Goal: Information Seeking & Learning: Learn about a topic

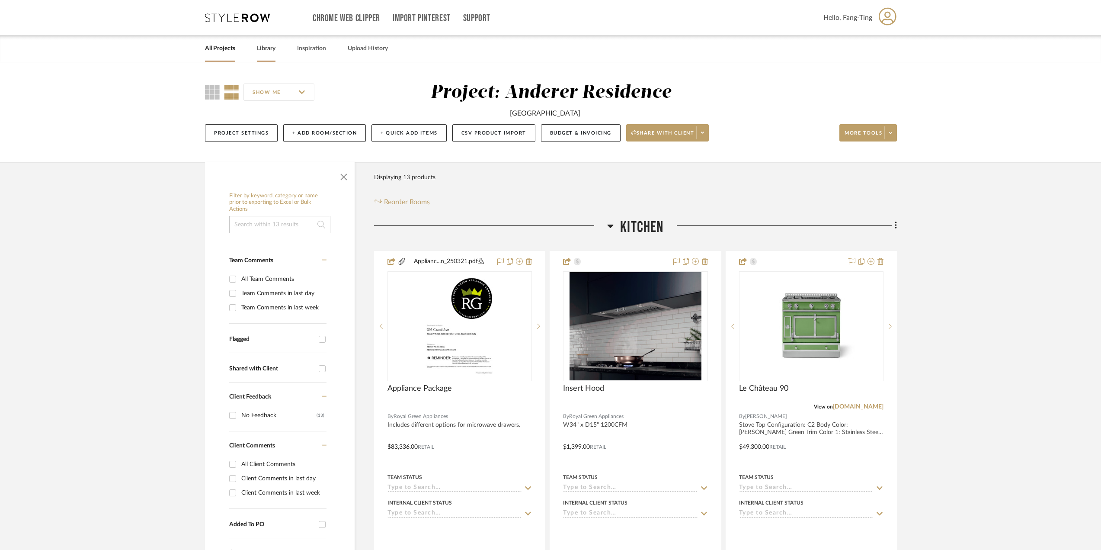
click at [259, 48] on link "Library" at bounding box center [266, 49] width 19 height 12
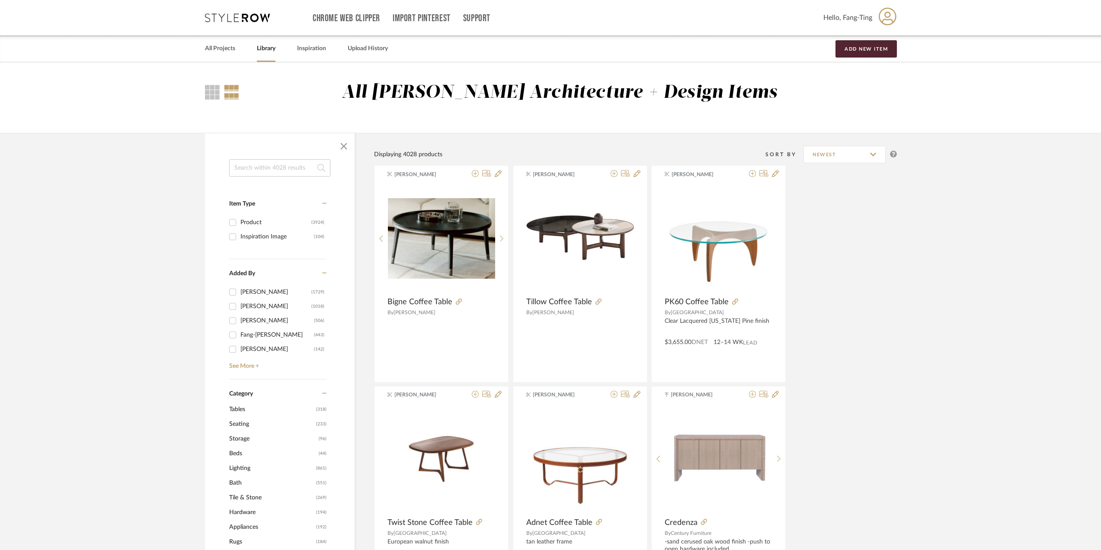
click at [289, 170] on input at bounding box center [279, 167] width 101 height 17
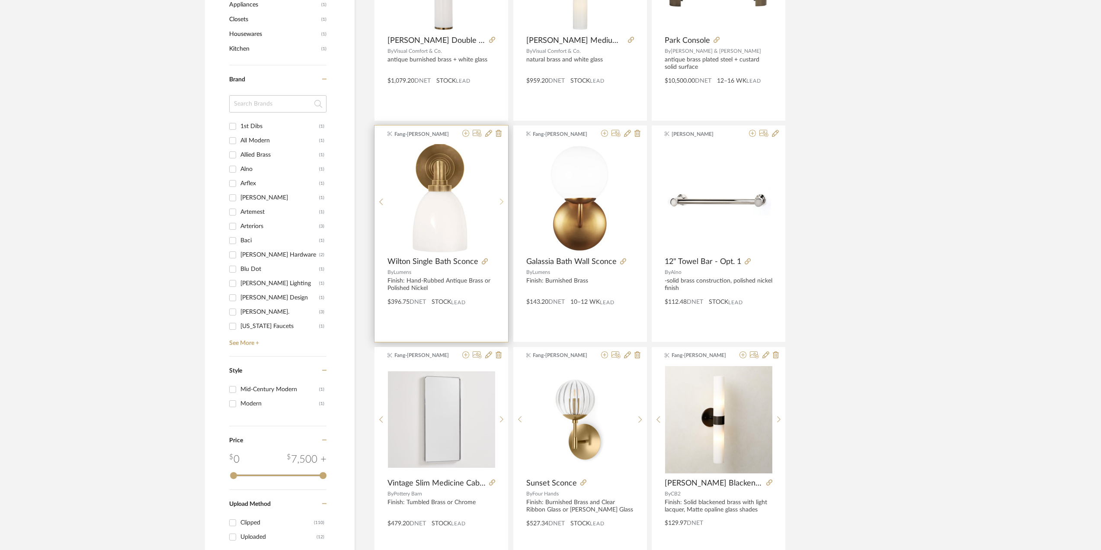
scroll to position [605, 0]
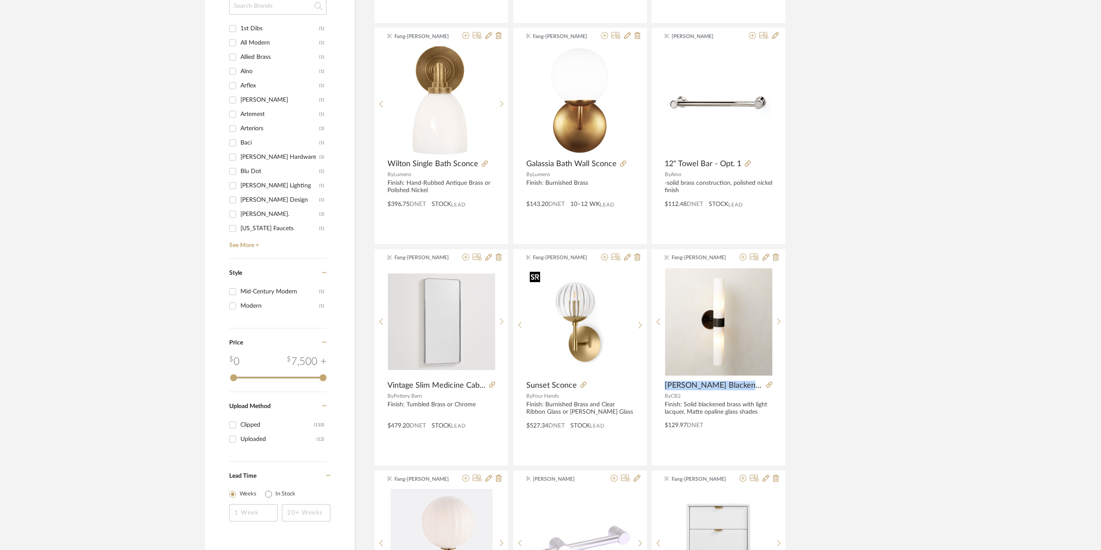
drag, startPoint x: 587, startPoint y: 328, endPoint x: 991, endPoint y: 374, distance: 407.3
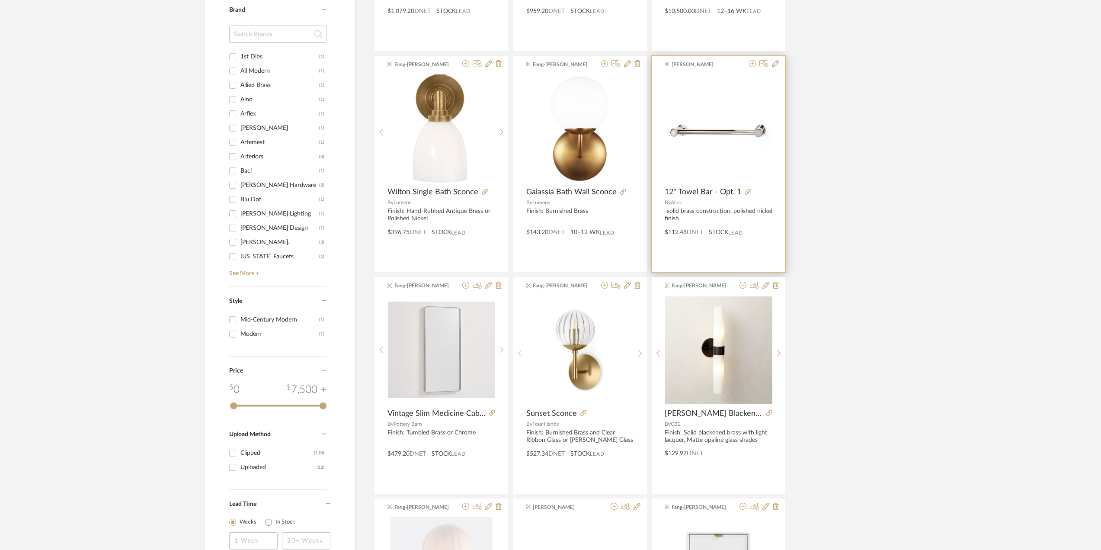
scroll to position [562, 0]
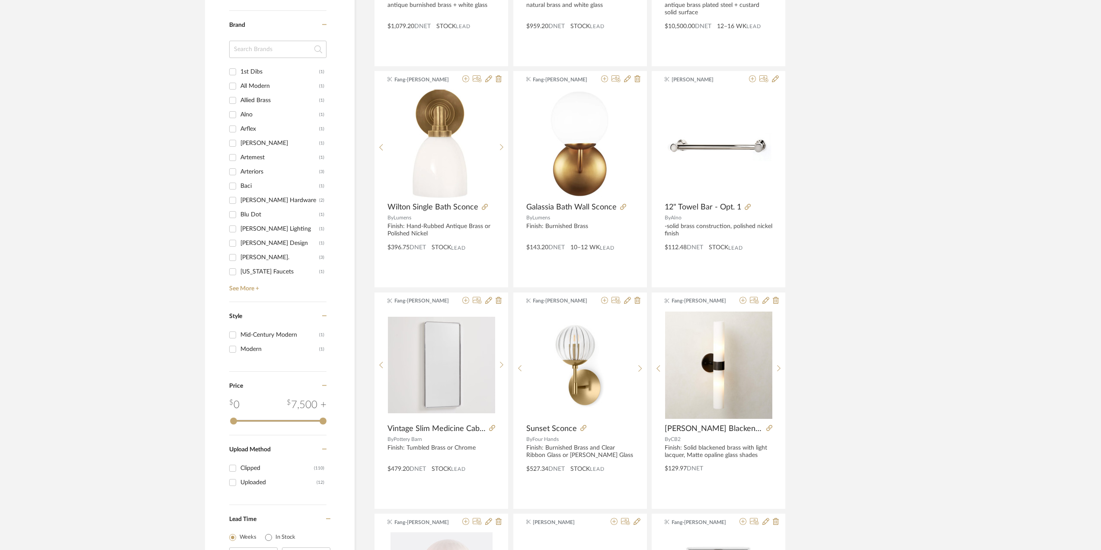
drag, startPoint x: 936, startPoint y: 289, endPoint x: 905, endPoint y: 289, distance: 31.6
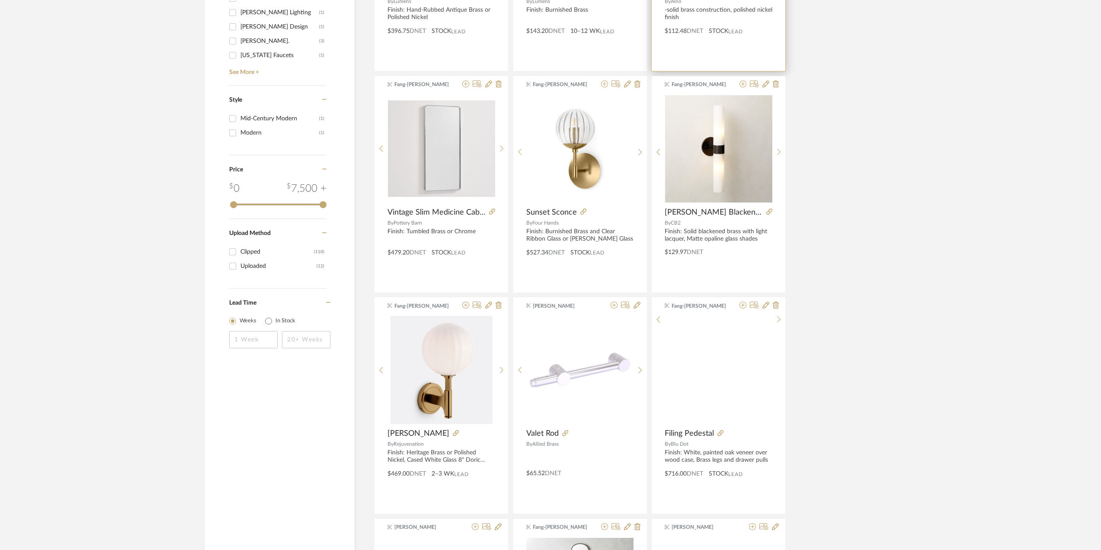
scroll to position [995, 0]
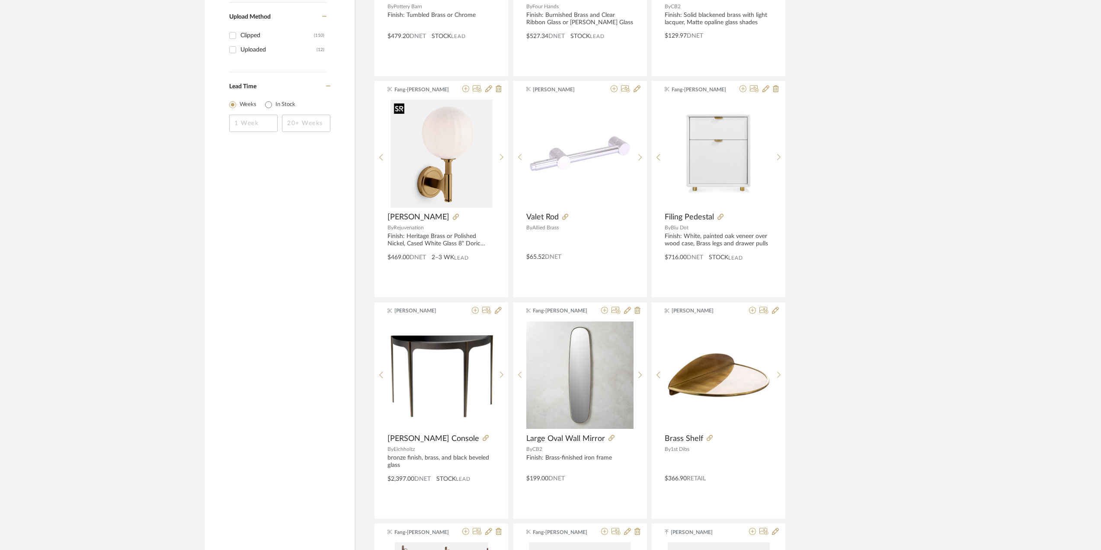
drag, startPoint x: 440, startPoint y: 162, endPoint x: 862, endPoint y: 419, distance: 494.1
click at [862, 420] on div "[PERSON_NAME] Parisian Pendant By [PERSON_NAME] Associates antiqued [PERSON_NAM…" at bounding box center [635, 521] width 523 height 2649
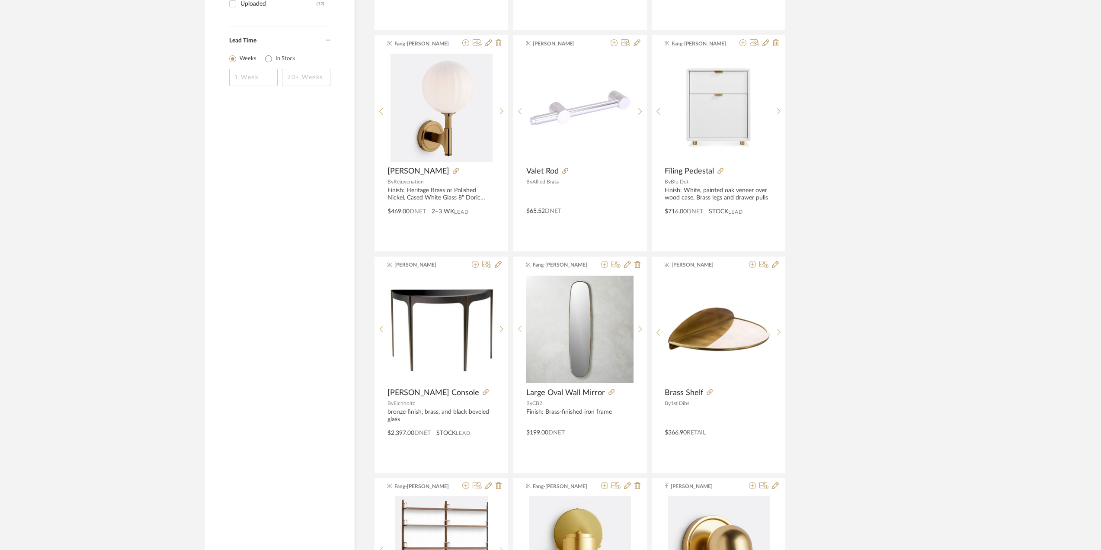
scroll to position [1038, 0]
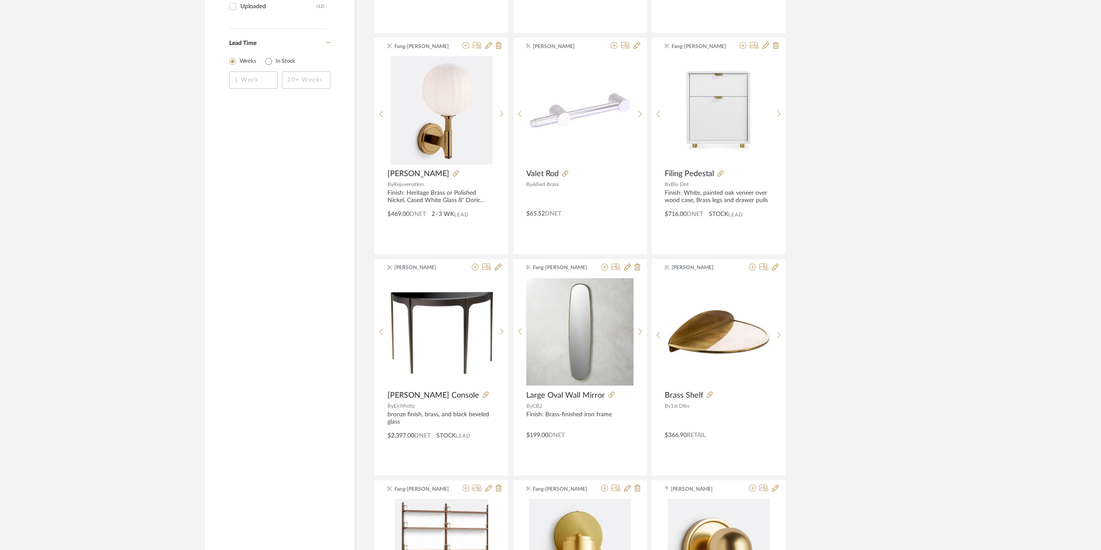
drag, startPoint x: 443, startPoint y: 125, endPoint x: 883, endPoint y: 220, distance: 450.9
click at [883, 220] on div "[PERSON_NAME] Parisian Pendant By [PERSON_NAME] Associates antiqued [PERSON_NAM…" at bounding box center [635, 477] width 523 height 2649
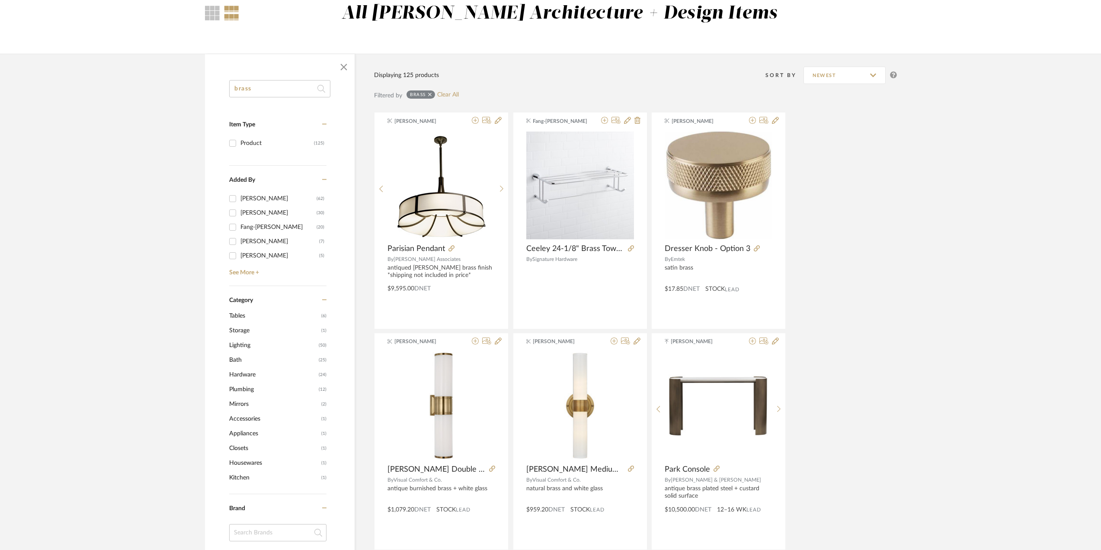
scroll to position [0, 0]
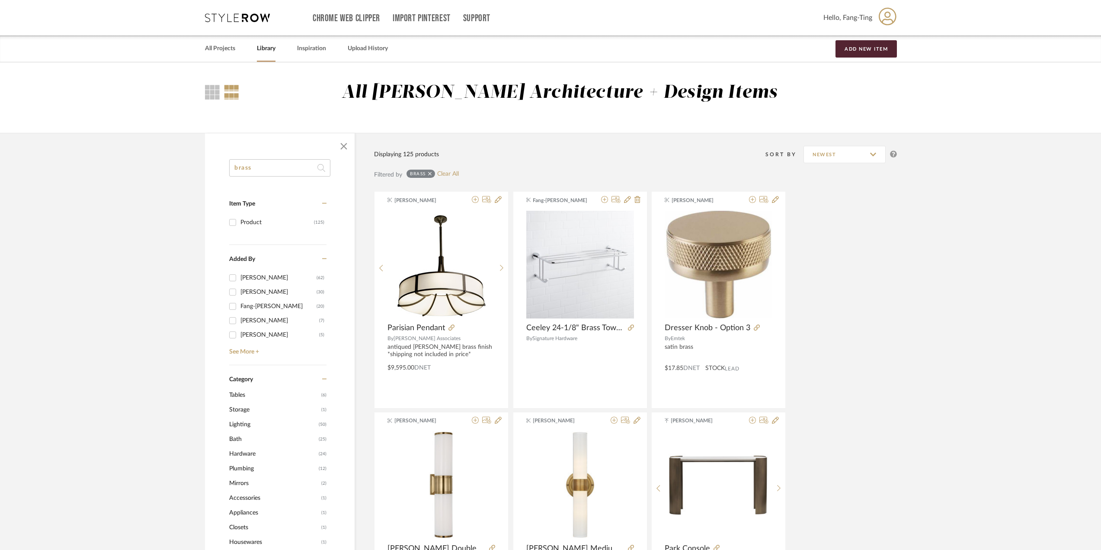
click at [265, 166] on input "brass" at bounding box center [279, 167] width 101 height 17
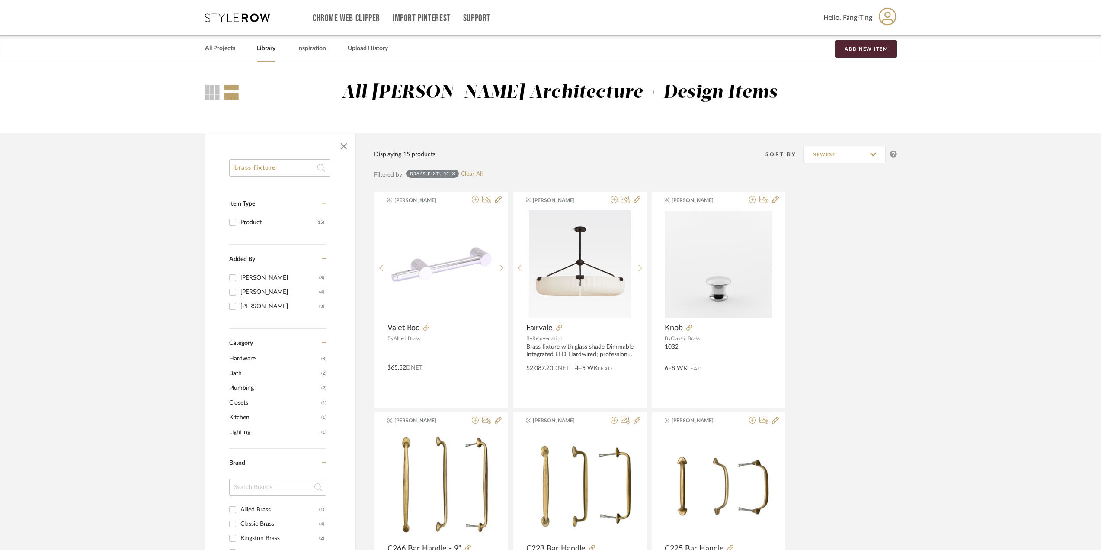
drag, startPoint x: 280, startPoint y: 164, endPoint x: 219, endPoint y: 166, distance: 60.6
click at [219, 166] on div "brass fixture Item Type Product (15) Added By [PERSON_NAME] (8) [PERSON_NAME] (…" at bounding box center [280, 488] width 150 height 659
type input "plumbing"
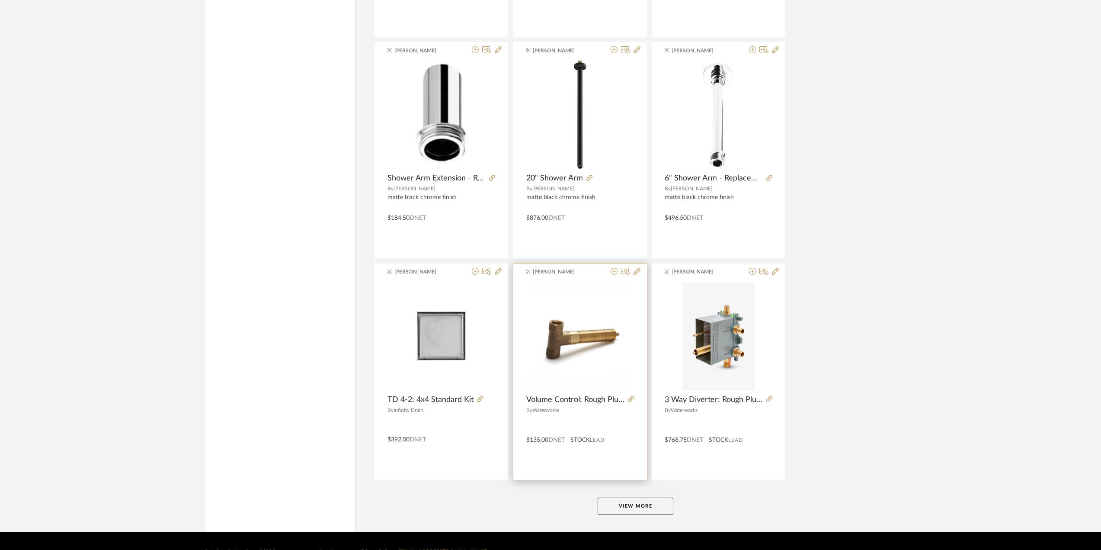
scroll to position [2382, 0]
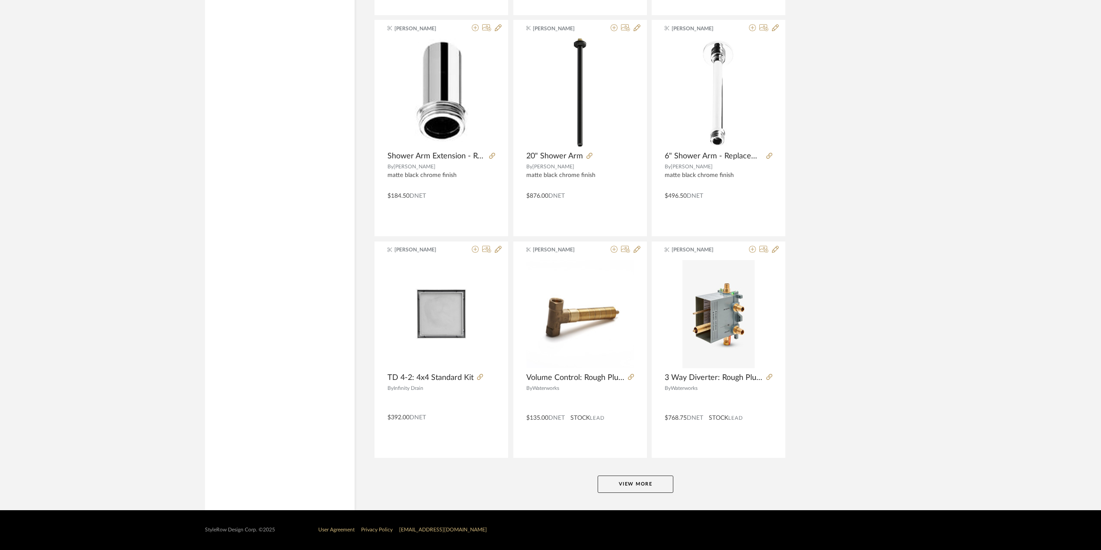
click at [638, 489] on button "View More" at bounding box center [636, 483] width 76 height 17
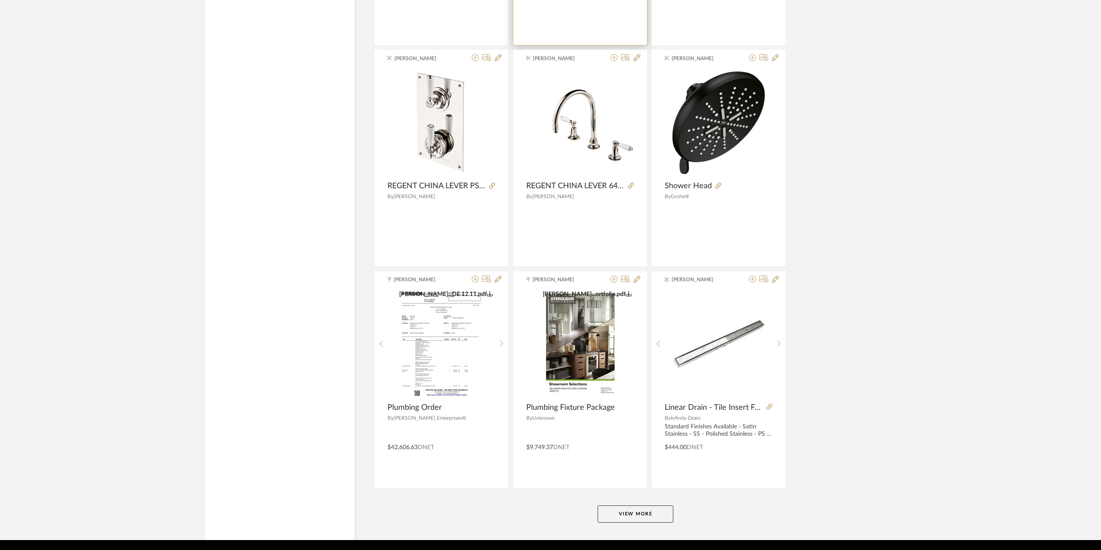
scroll to position [5037, 0]
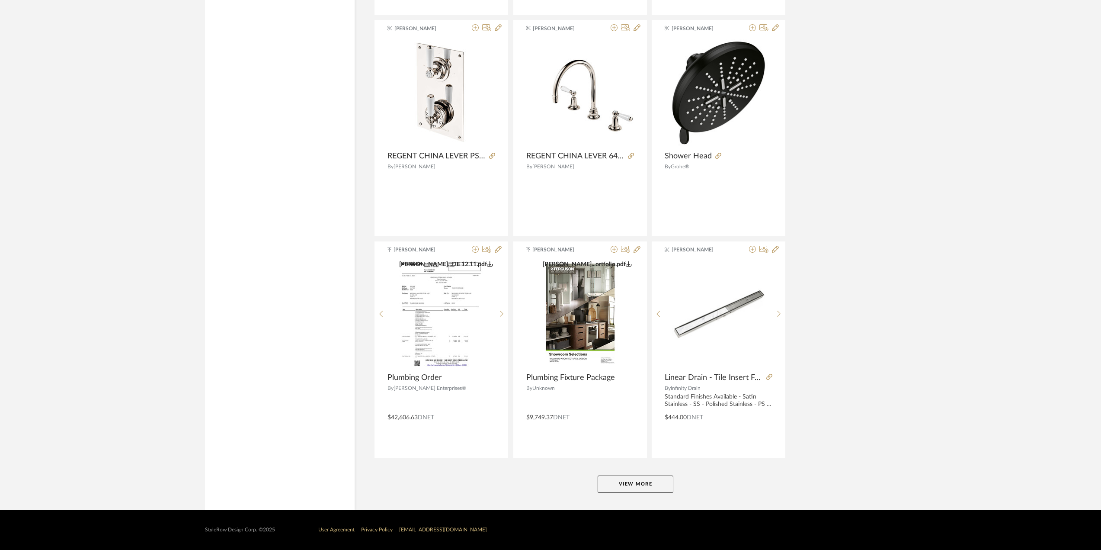
click at [650, 486] on button "View More" at bounding box center [636, 483] width 76 height 17
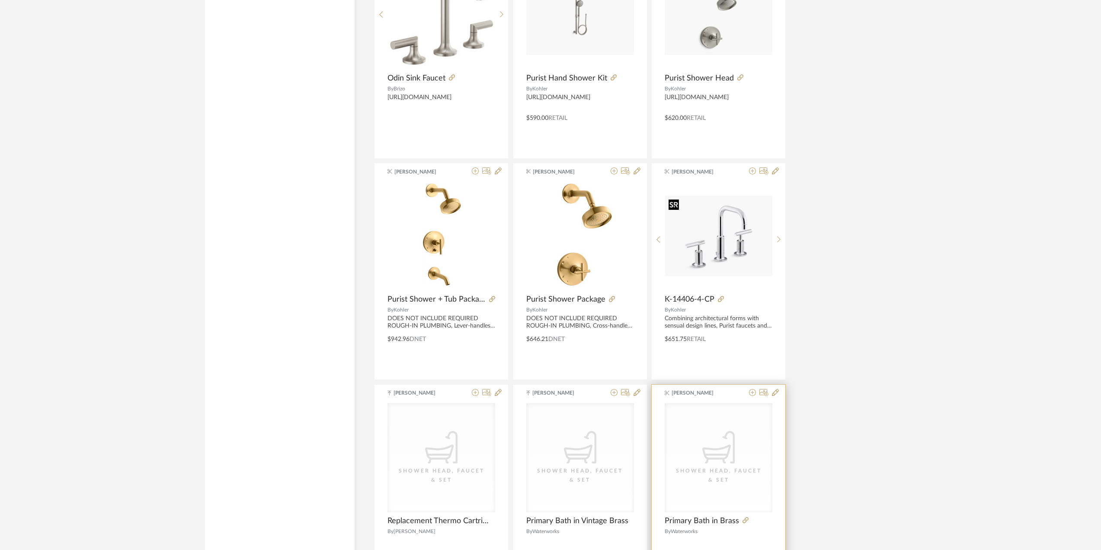
scroll to position [7691, 0]
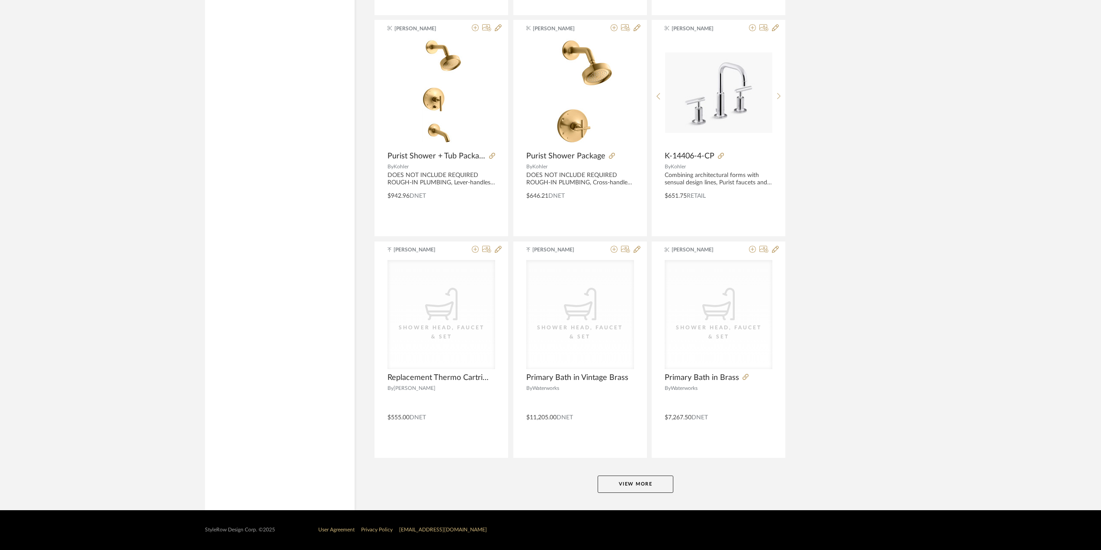
click at [618, 480] on button "View More" at bounding box center [636, 483] width 76 height 17
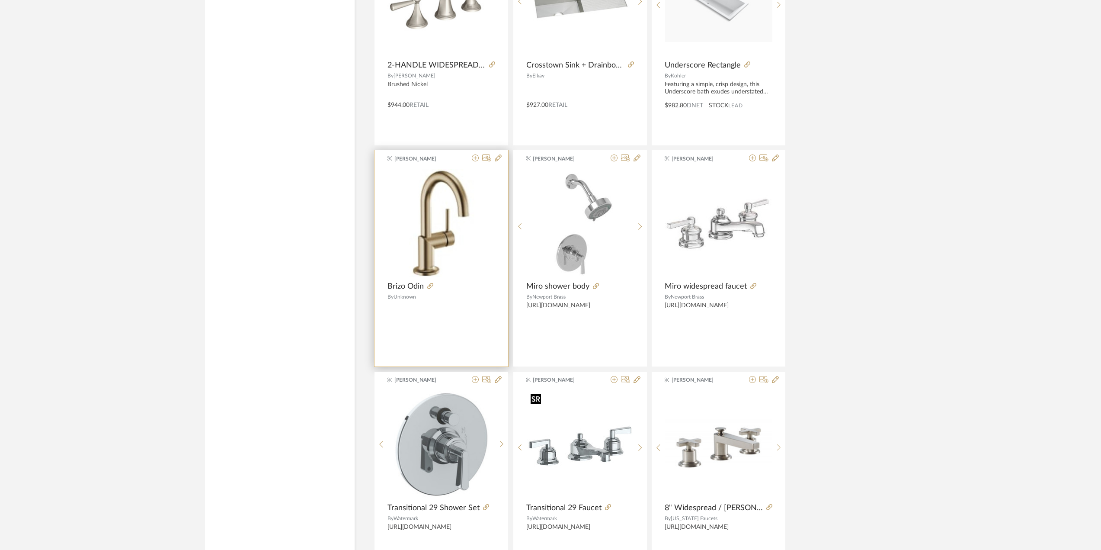
scroll to position [6610, 0]
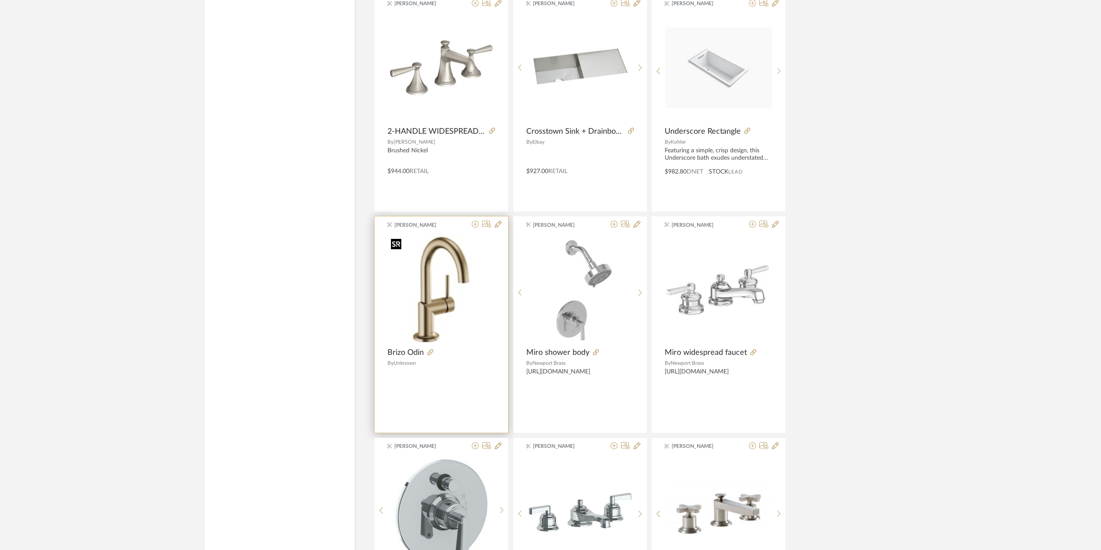
click at [440, 301] on img "0" at bounding box center [441, 289] width 108 height 108
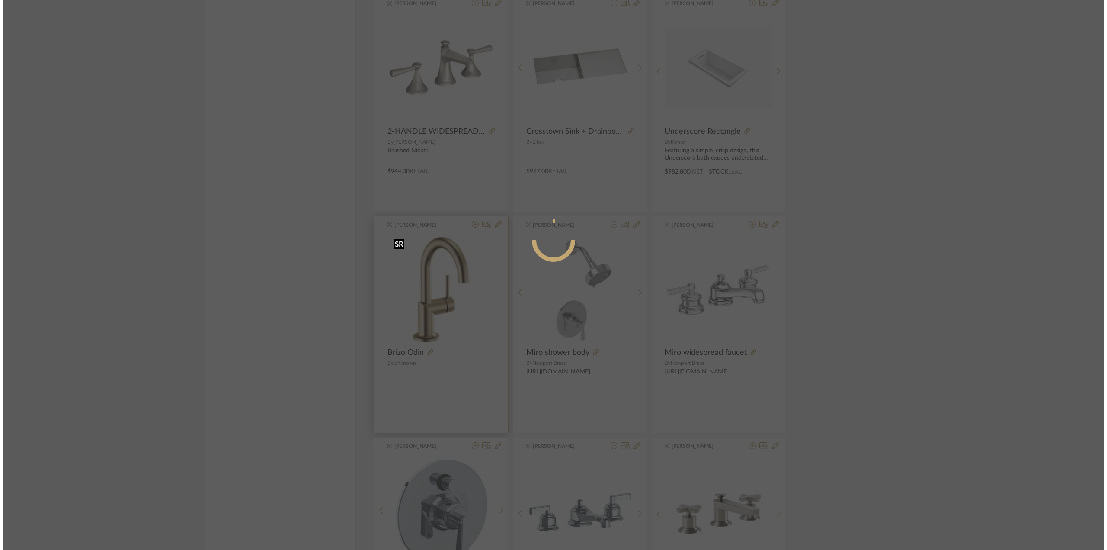
scroll to position [0, 0]
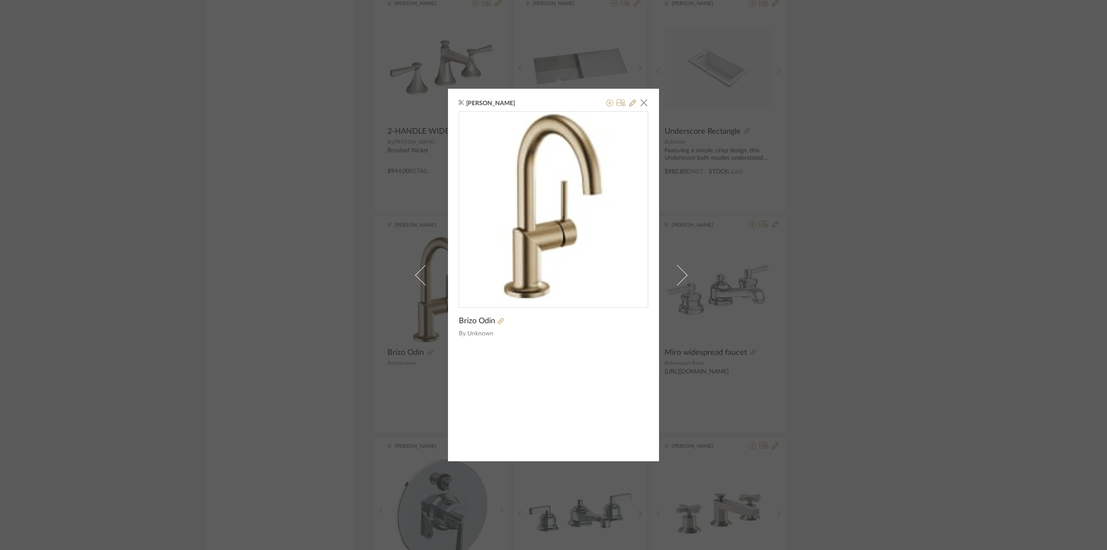
click at [885, 256] on div "[PERSON_NAME] × Brizo Odin By Unknown" at bounding box center [553, 275] width 1107 height 550
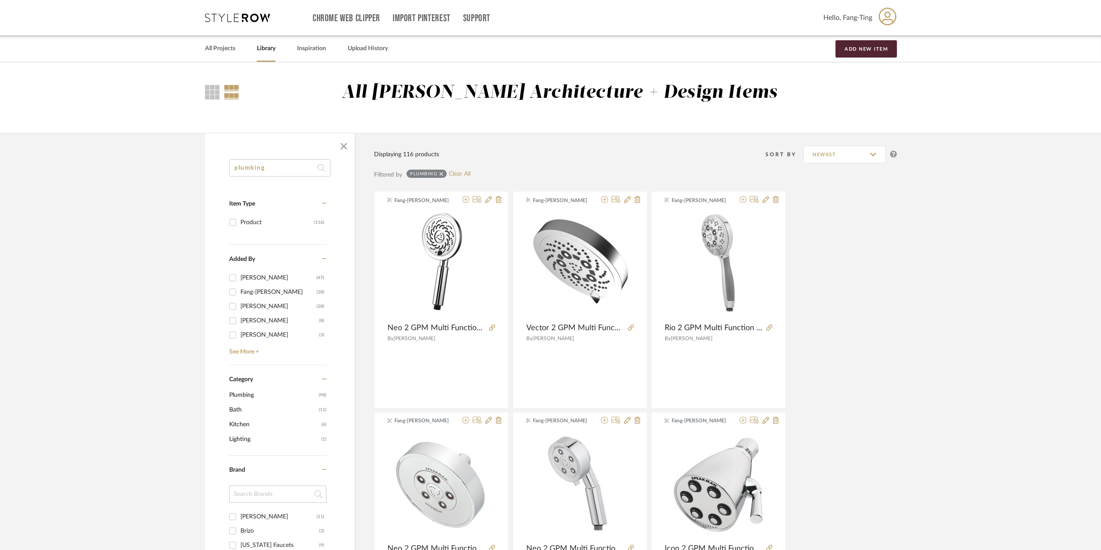
drag, startPoint x: 341, startPoint y: 150, endPoint x: 319, endPoint y: 157, distance: 23.2
click at [342, 150] on span "button" at bounding box center [343, 146] width 21 height 21
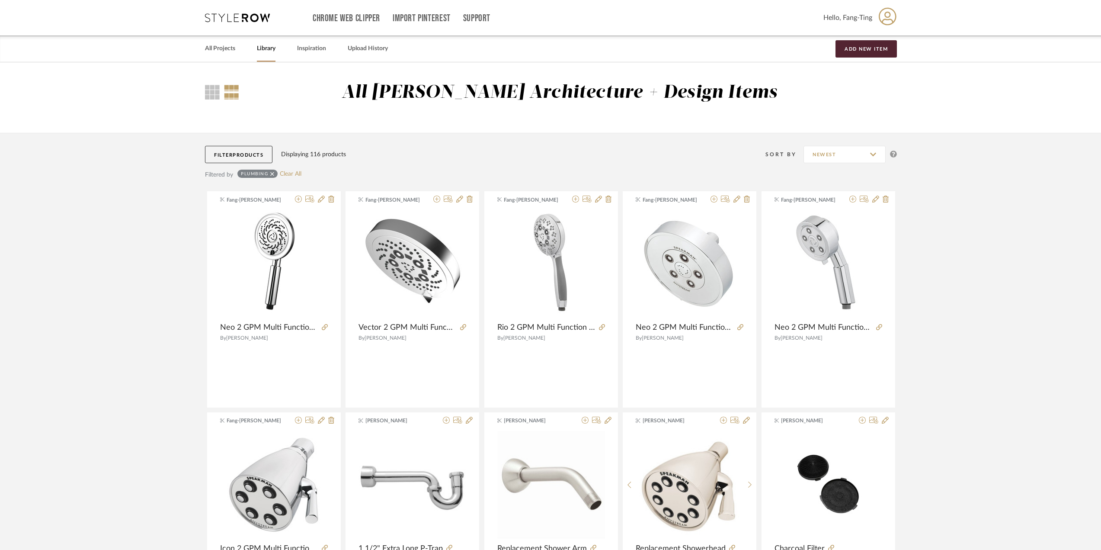
click at [269, 53] on link "Library" at bounding box center [266, 49] width 19 height 12
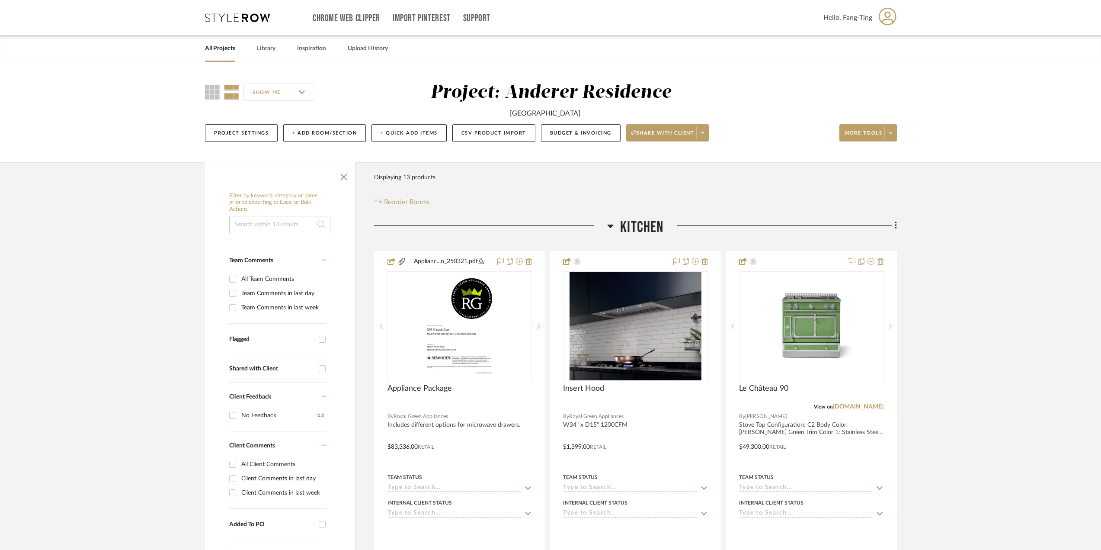
click at [268, 223] on input at bounding box center [279, 224] width 101 height 17
type input "mirror"
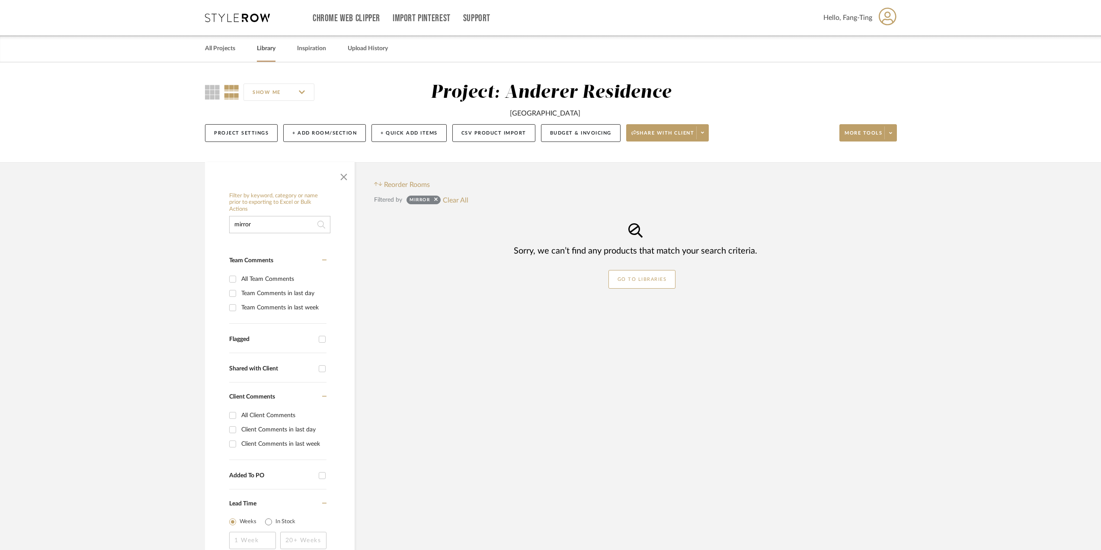
click at [272, 50] on link "Library" at bounding box center [266, 49] width 19 height 12
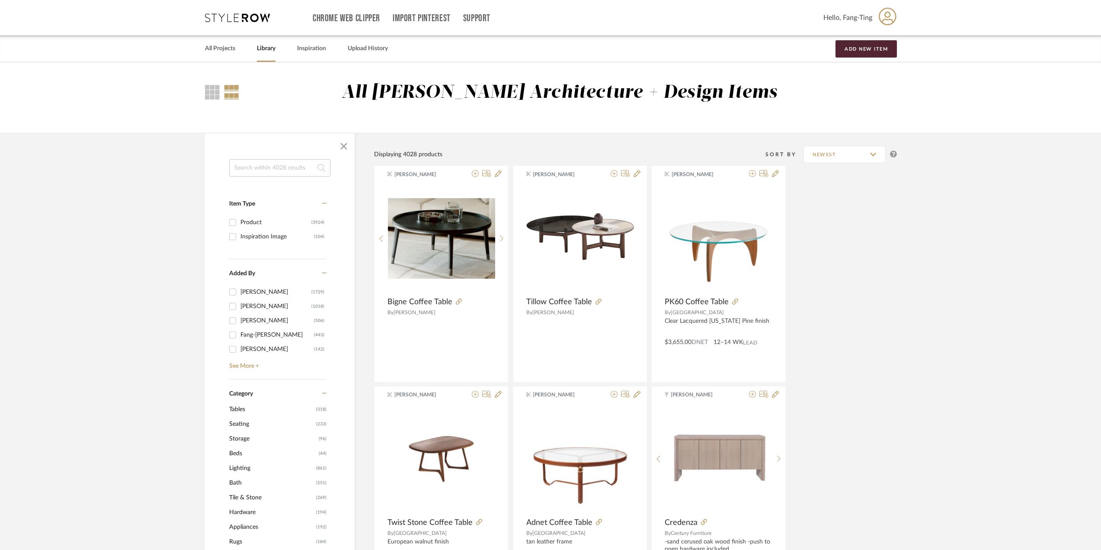
click at [262, 169] on input at bounding box center [279, 167] width 101 height 17
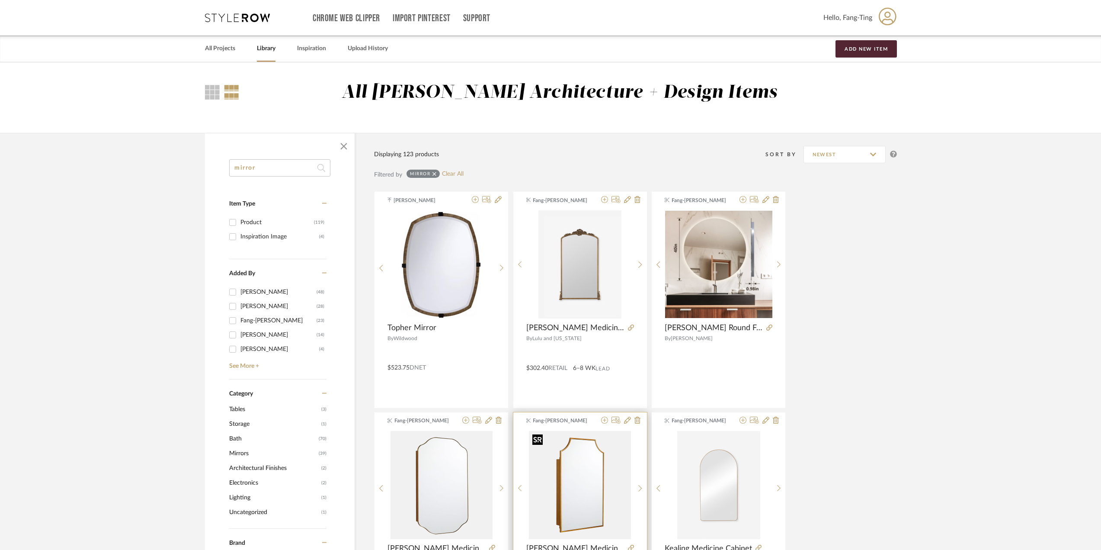
scroll to position [259, 0]
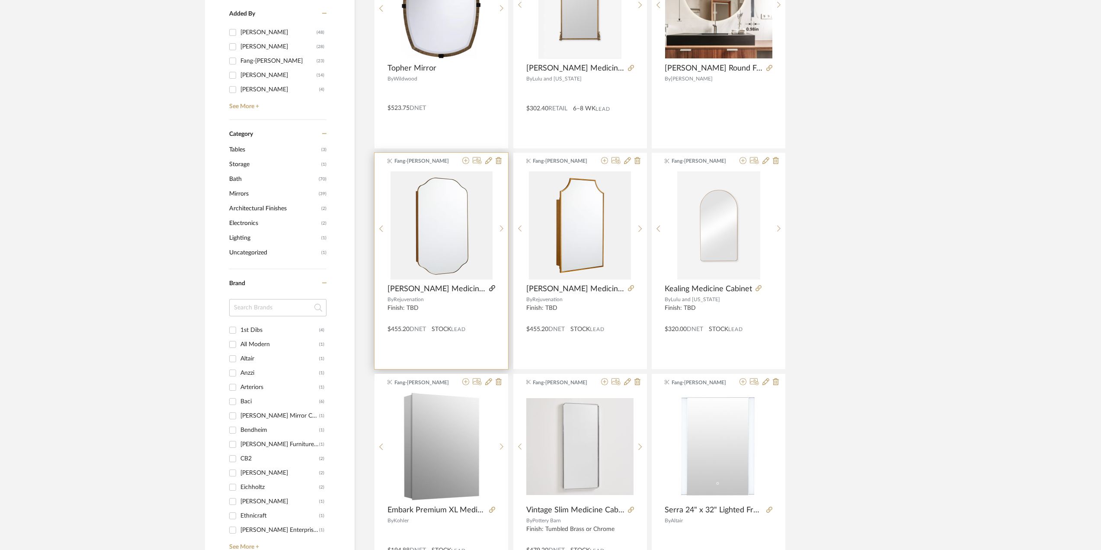
click at [489, 288] on icon at bounding box center [492, 288] width 6 height 6
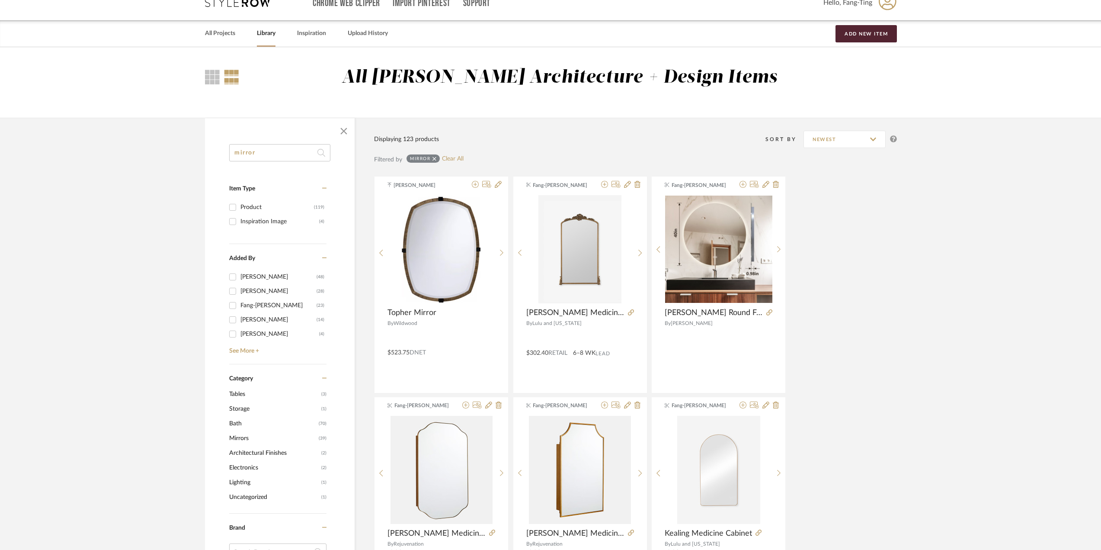
scroll to position [0, 0]
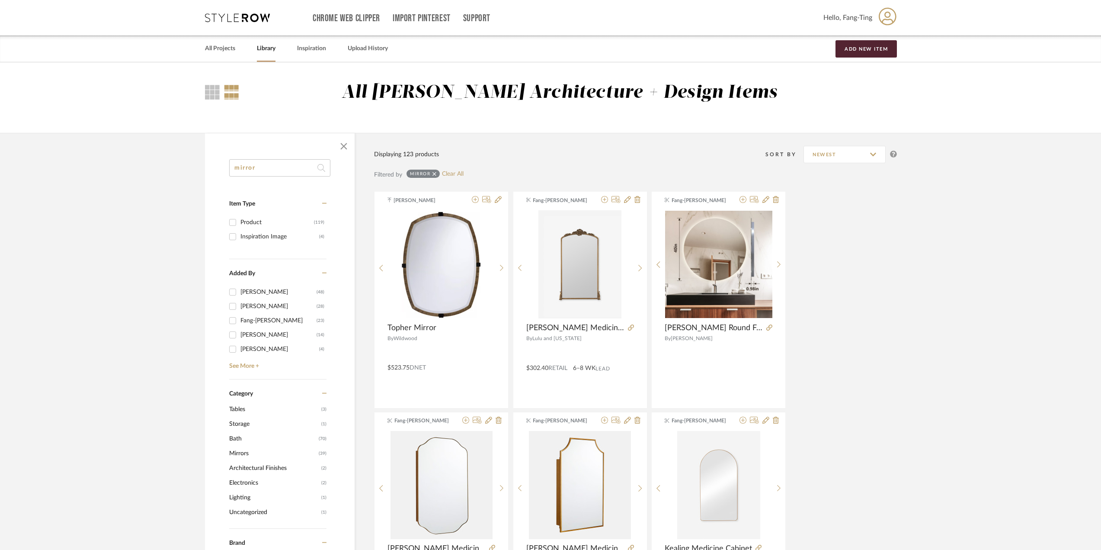
click at [292, 171] on input "mirror" at bounding box center [279, 167] width 101 height 17
type input "brass"
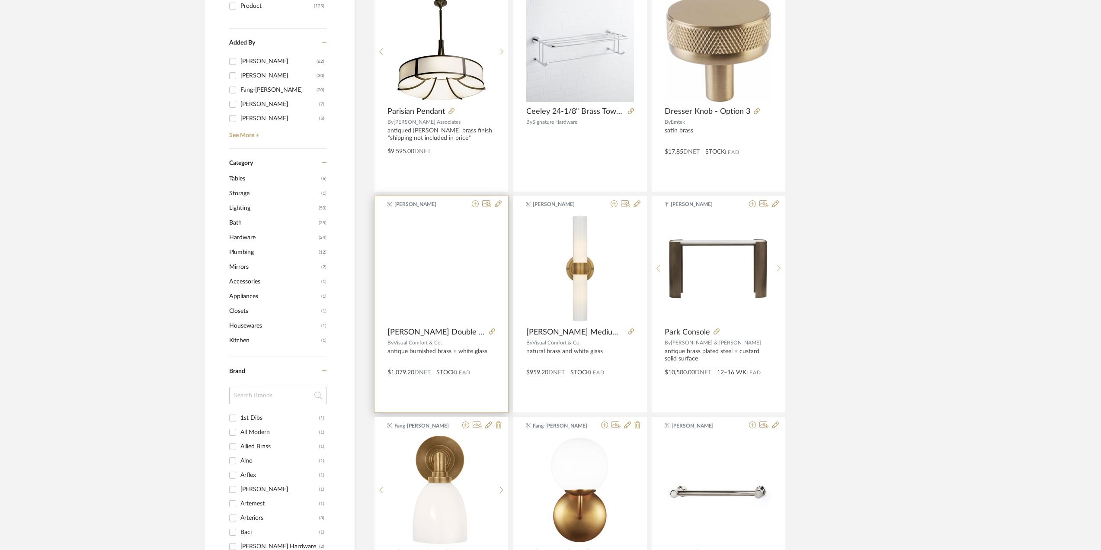
scroll to position [389, 0]
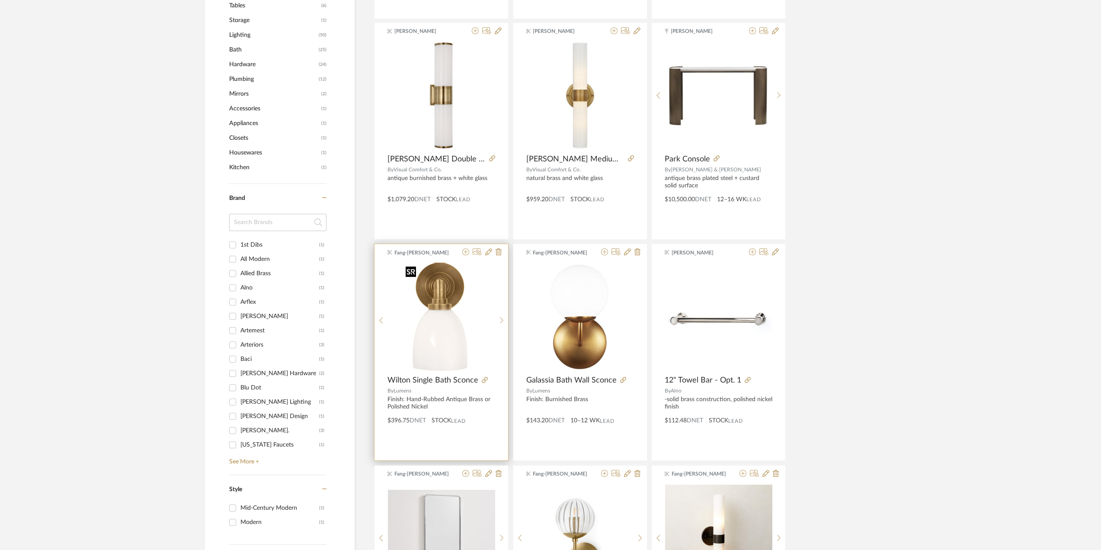
click at [440, 329] on img "0" at bounding box center [441, 316] width 78 height 108
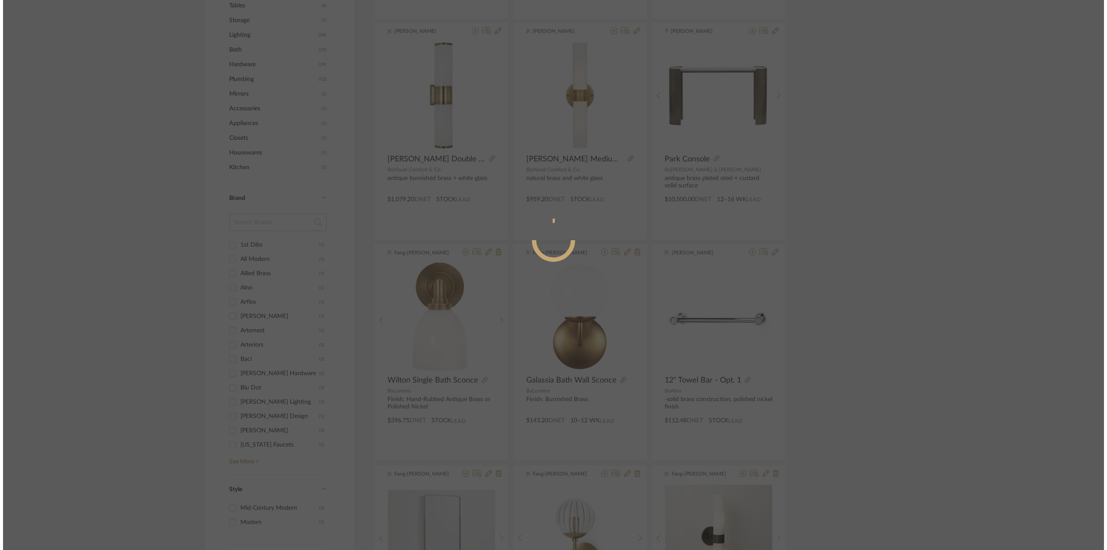
scroll to position [0, 0]
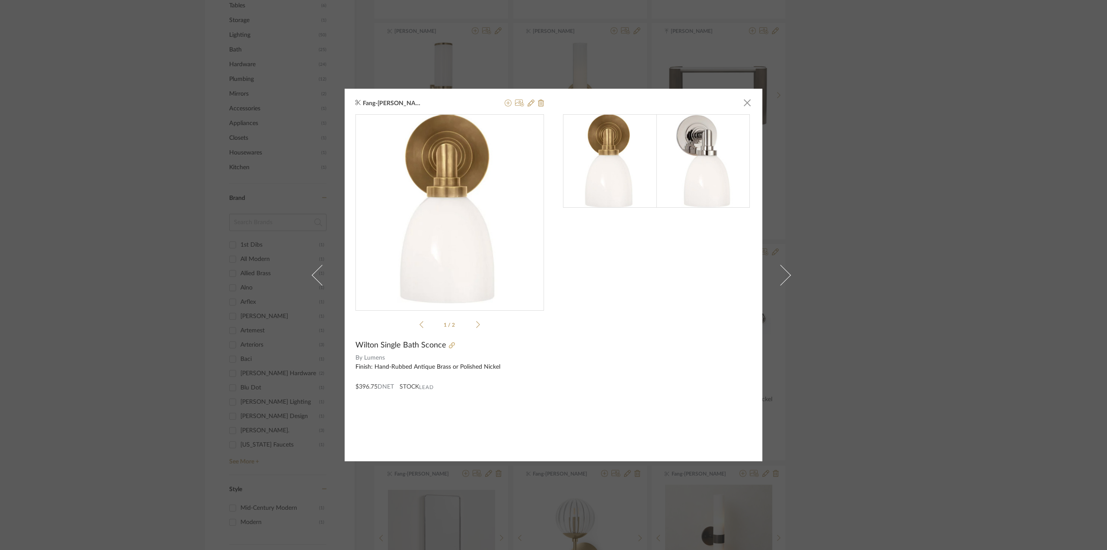
click at [476, 325] on icon at bounding box center [478, 324] width 4 height 8
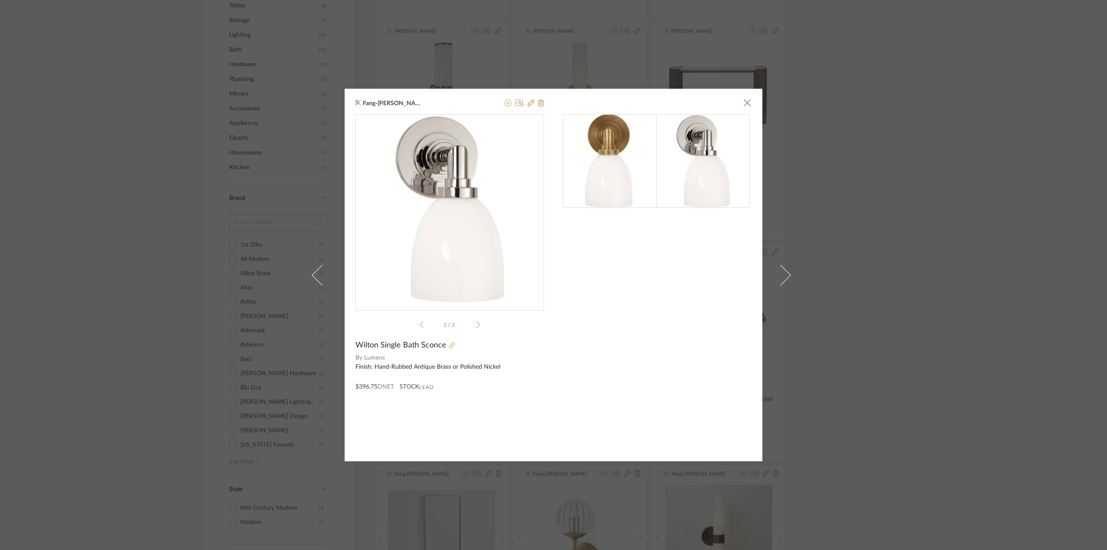
click at [446, 345] on link at bounding box center [450, 345] width 9 height 6
click at [742, 104] on span "button" at bounding box center [747, 102] width 17 height 17
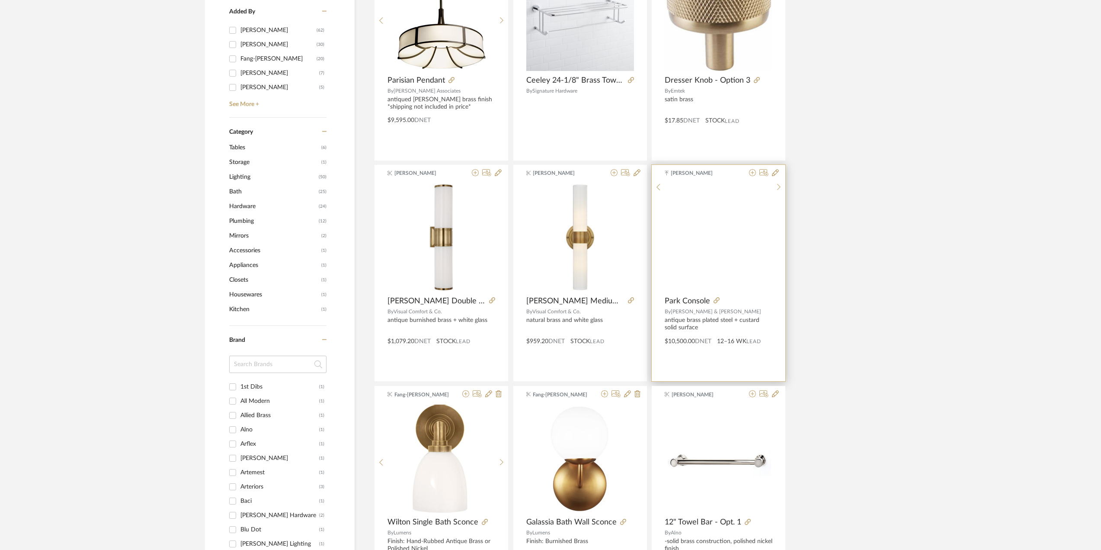
scroll to position [91, 0]
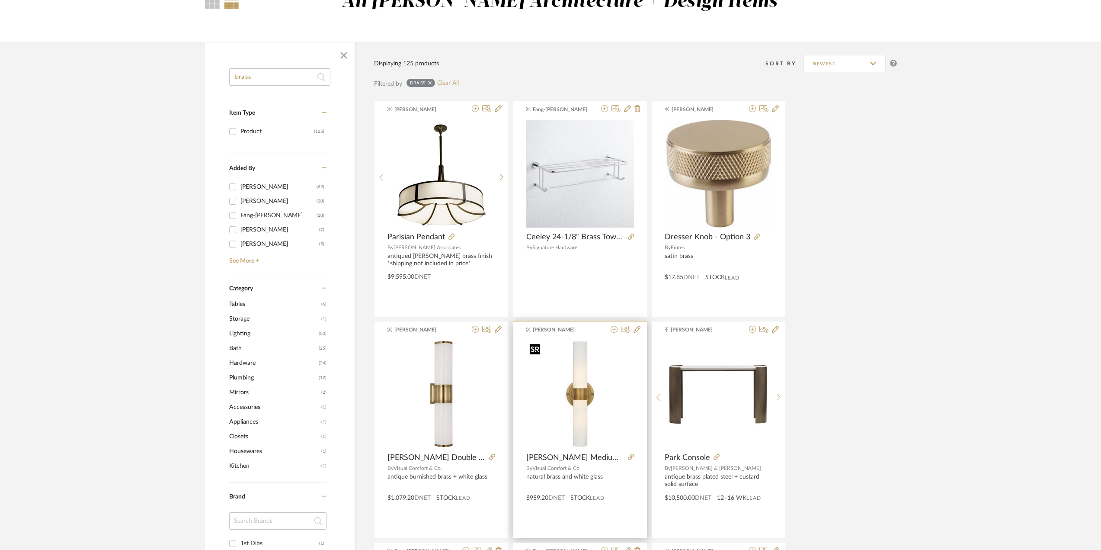
click at [575, 399] on img "0" at bounding box center [580, 394] width 108 height 108
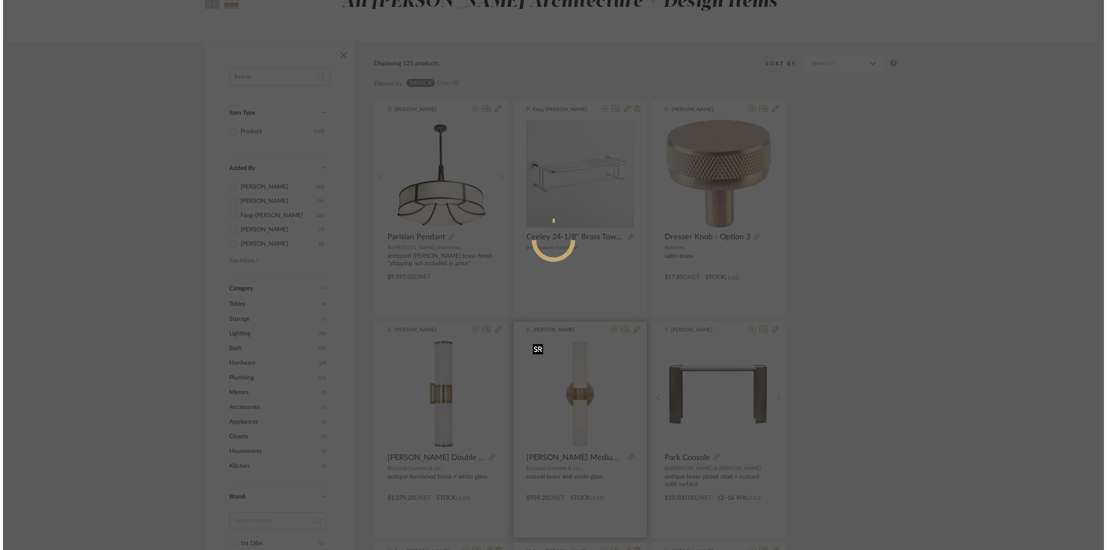
scroll to position [0, 0]
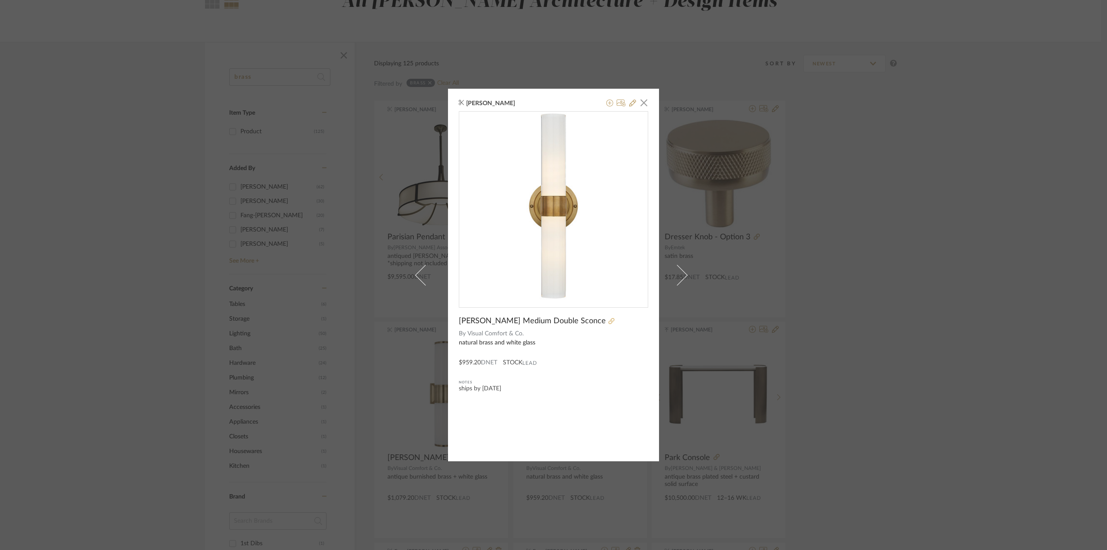
click at [608, 318] on icon at bounding box center [611, 321] width 6 height 6
click at [977, 295] on div "[PERSON_NAME] × [PERSON_NAME] Medium Double Sconce By Visual Comfort & Co. natu…" at bounding box center [553, 275] width 1107 height 550
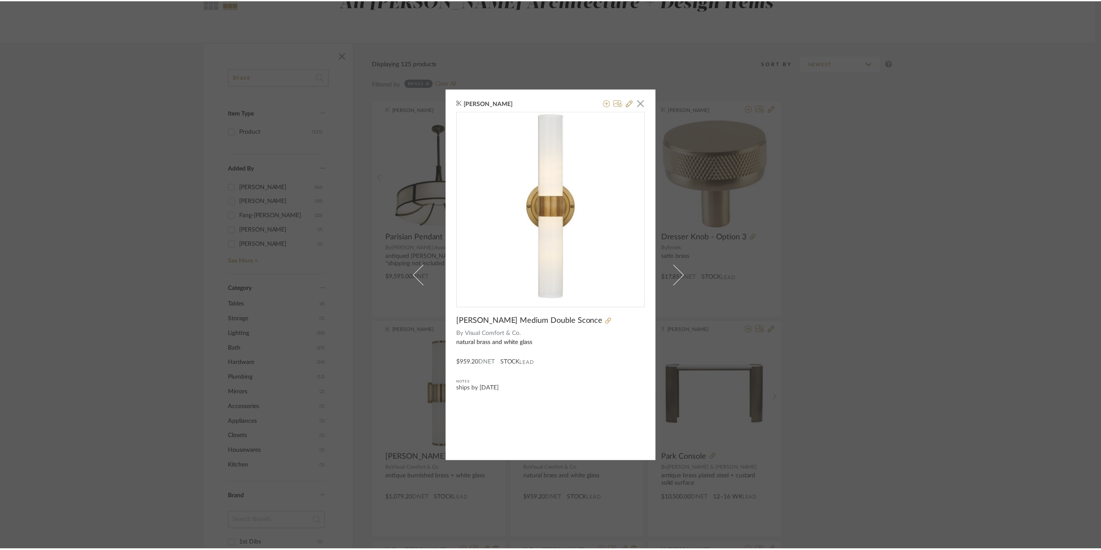
scroll to position [91, 0]
